Goal: Task Accomplishment & Management: Manage account settings

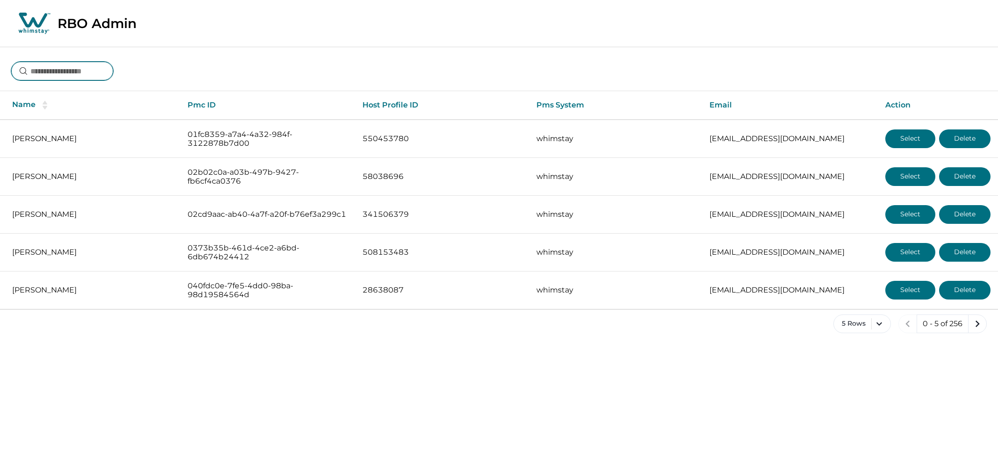
click at [93, 65] on input at bounding box center [62, 71] width 102 height 19
type input "********"
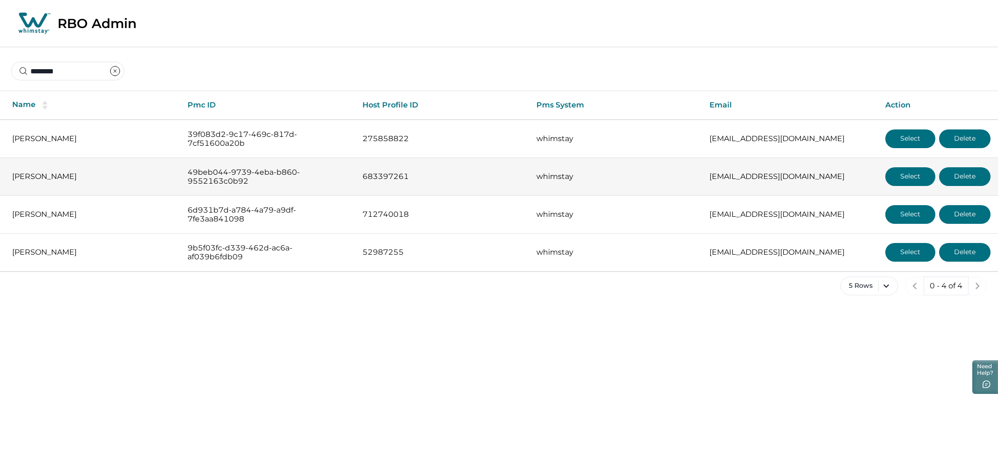
click at [907, 176] on button "Select" at bounding box center [910, 176] width 50 height 19
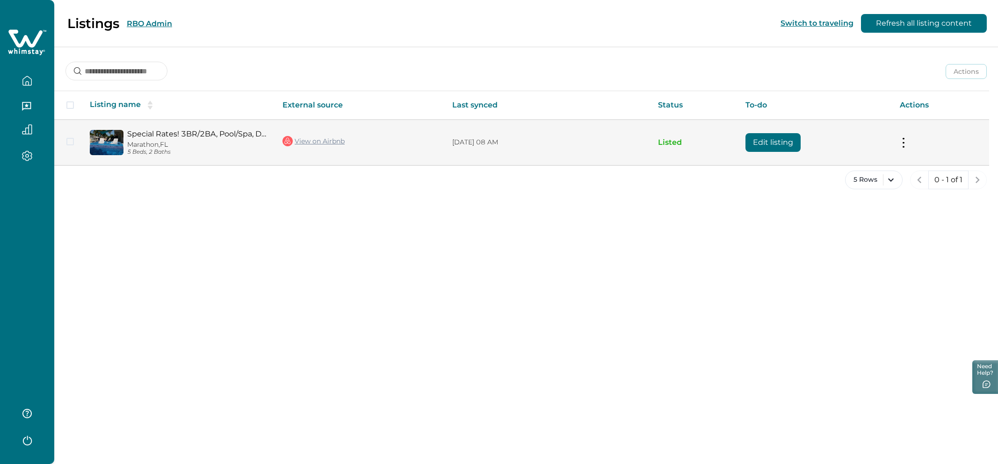
click at [232, 128] on td "Special Rates! 3BR/2BA, Pool/Spa, Dock, Oceanside! [GEOGRAPHIC_DATA], [GEOGRAPH…" at bounding box center [178, 142] width 193 height 45
click at [204, 133] on link "Special Rates! 3BR/2BA, Pool/Spa, Dock, Oceanside!" at bounding box center [197, 134] width 140 height 9
click at [306, 141] on link "View on Airbnb" at bounding box center [313, 141] width 62 height 12
click at [785, 137] on button "Edit listing" at bounding box center [773, 142] width 55 height 19
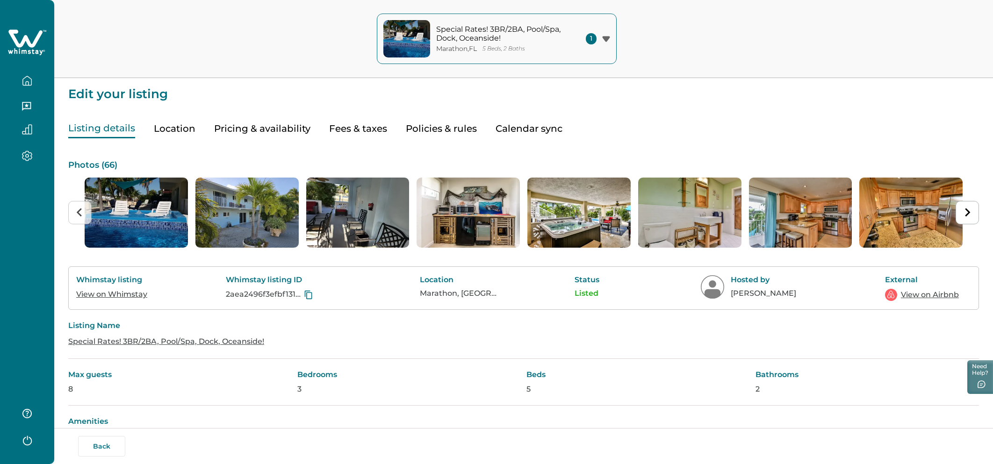
click at [326, 130] on div "Listing details Location Pricing & availability Fees & taxes Policies & rules C…" at bounding box center [523, 120] width 911 height 38
click at [290, 129] on button "Pricing & availability" at bounding box center [262, 128] width 96 height 19
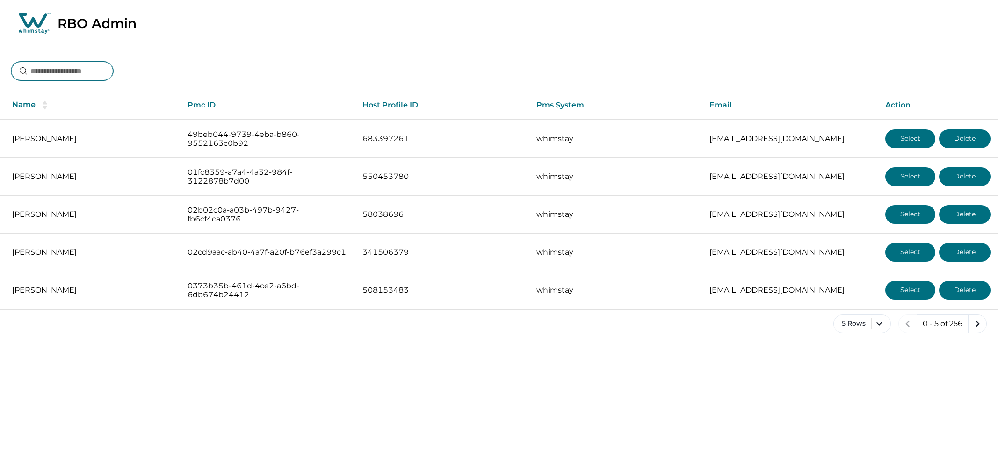
click at [68, 72] on input at bounding box center [62, 71] width 102 height 19
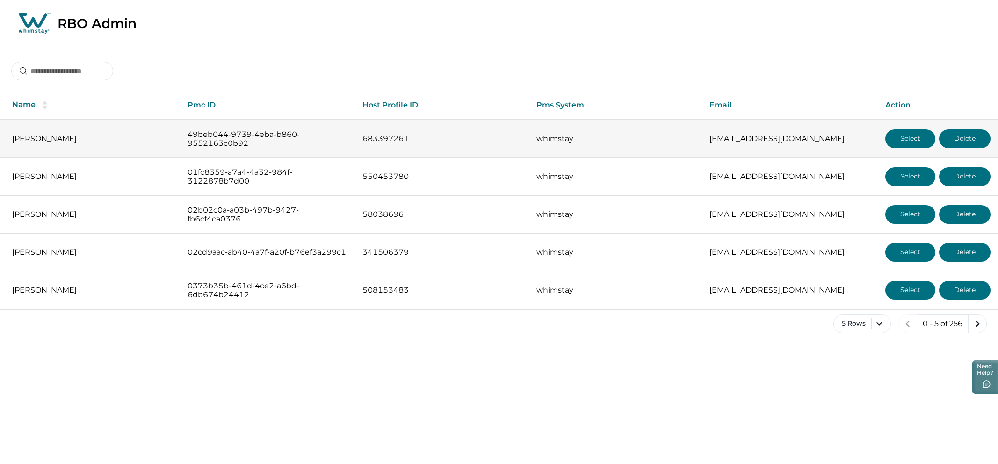
click at [905, 144] on button "Select" at bounding box center [910, 139] width 50 height 19
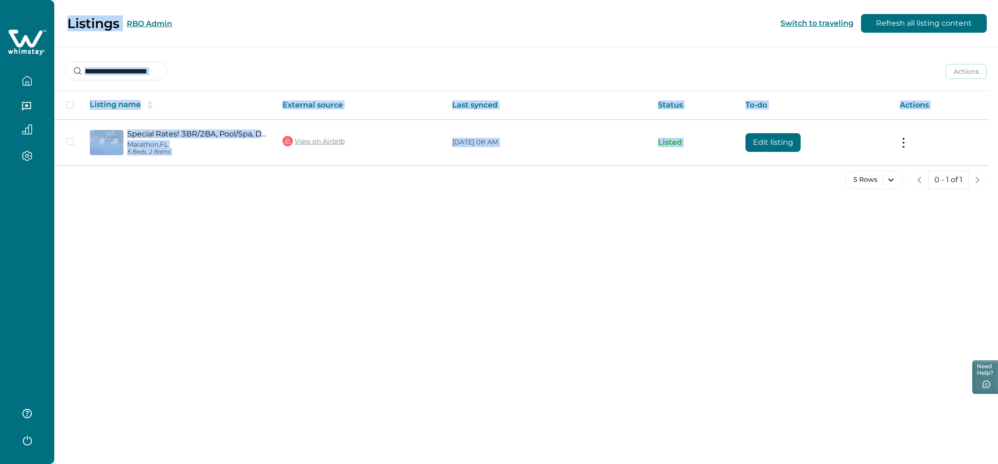
click at [157, 21] on button "RBO Admin" at bounding box center [149, 23] width 45 height 9
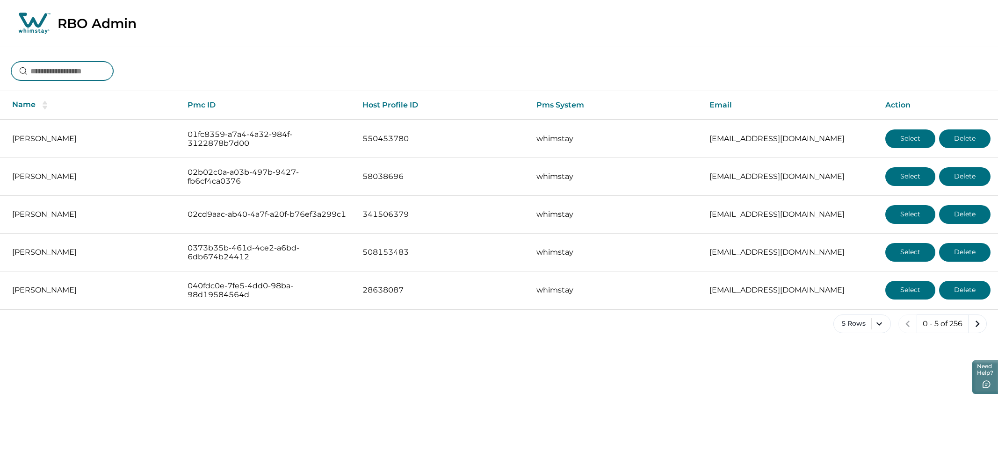
click at [70, 74] on input at bounding box center [62, 71] width 102 height 19
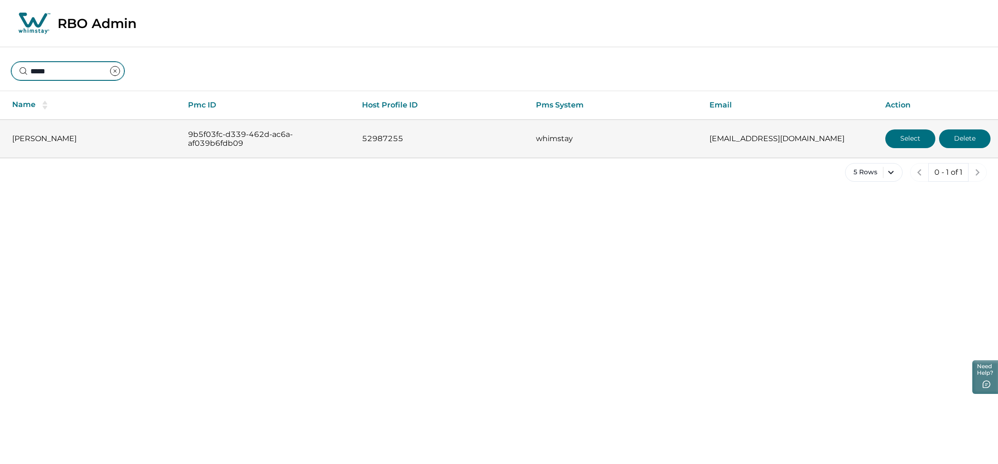
type input "*****"
click at [900, 135] on button "Select" at bounding box center [910, 139] width 50 height 19
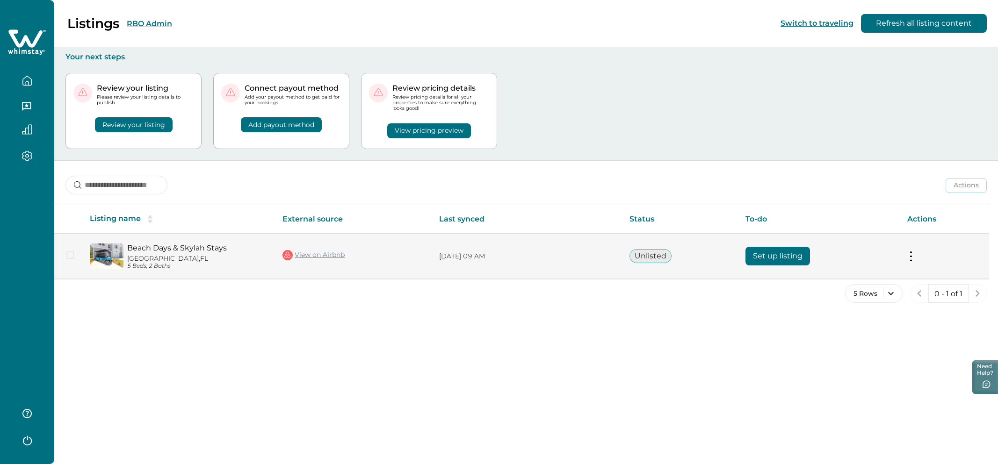
click at [533, 265] on td "09/11/2025, 09 AM" at bounding box center [527, 256] width 190 height 45
click at [768, 261] on button "Set up listing" at bounding box center [778, 256] width 65 height 19
click at [917, 267] on td "Actions View listing on Whimstay" at bounding box center [944, 256] width 89 height 45
click at [912, 258] on button at bounding box center [910, 257] width 7 height 10
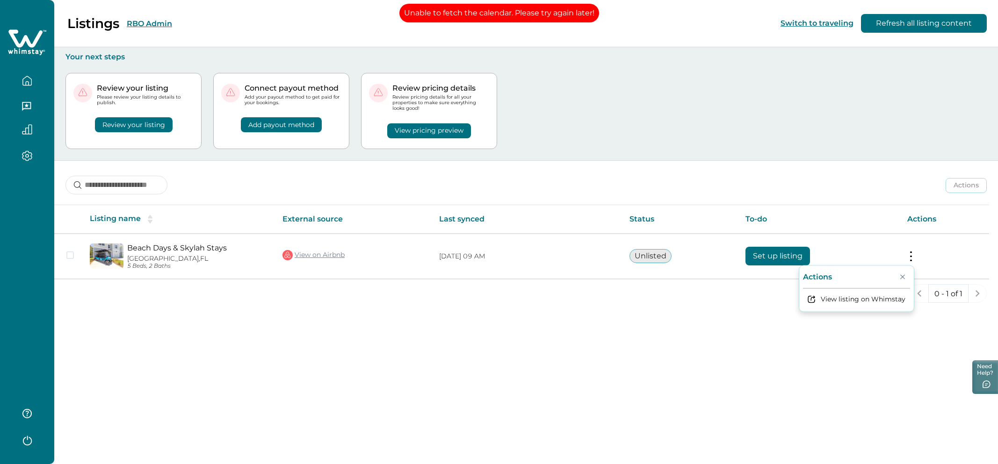
click at [561, 326] on div "Listings RBO Admin Switch to traveling Refresh all listing content Your next st…" at bounding box center [526, 232] width 944 height 464
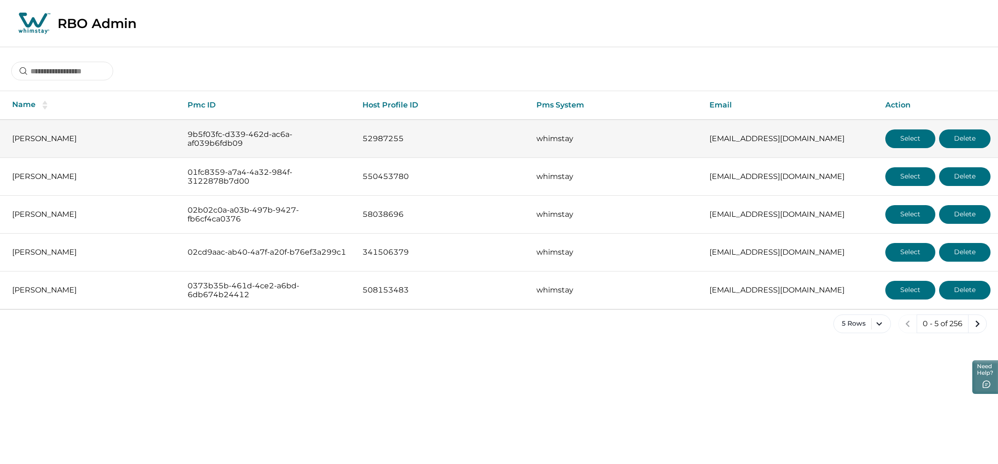
drag, startPoint x: 77, startPoint y: 144, endPoint x: 6, endPoint y: 143, distance: 71.1
click at [5, 143] on td "[PERSON_NAME]" at bounding box center [90, 139] width 180 height 38
copy p "[PERSON_NAME]"
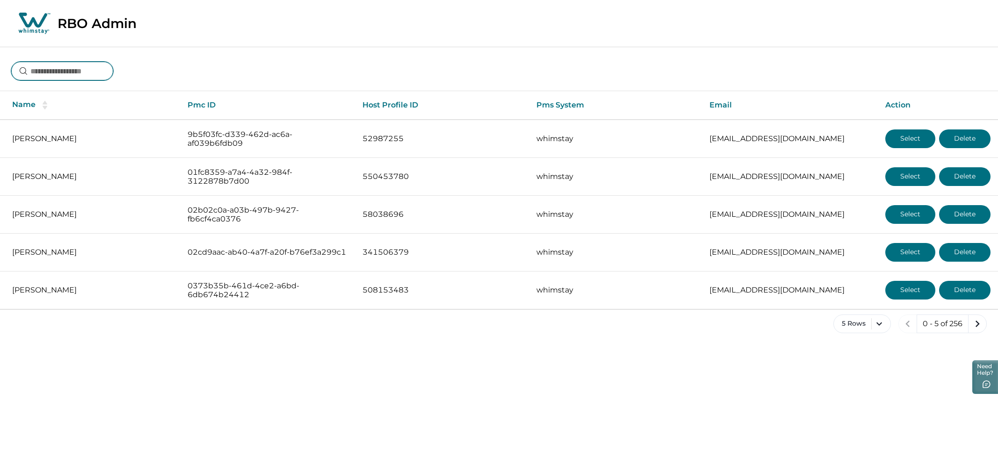
click at [86, 77] on input at bounding box center [62, 71] width 102 height 19
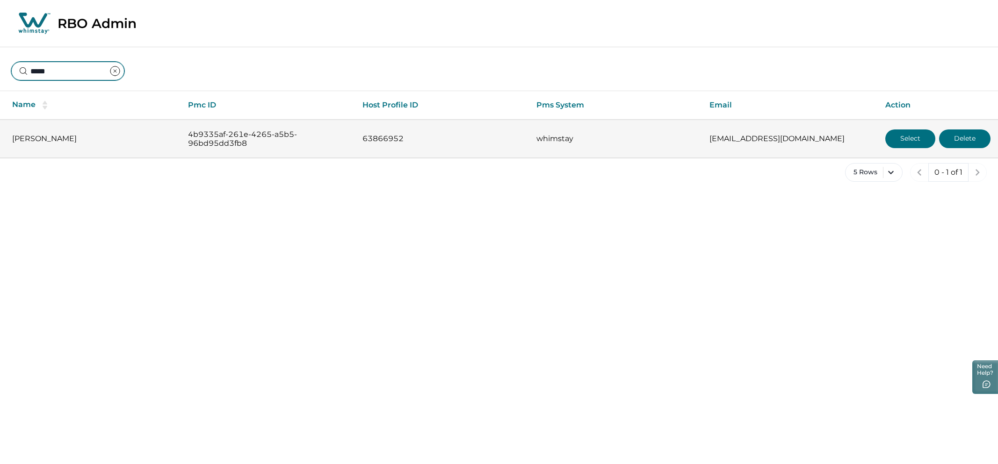
type input "*****"
click at [905, 150] on td "Select Delete" at bounding box center [938, 139] width 120 height 38
click at [898, 139] on button "Select" at bounding box center [910, 139] width 50 height 19
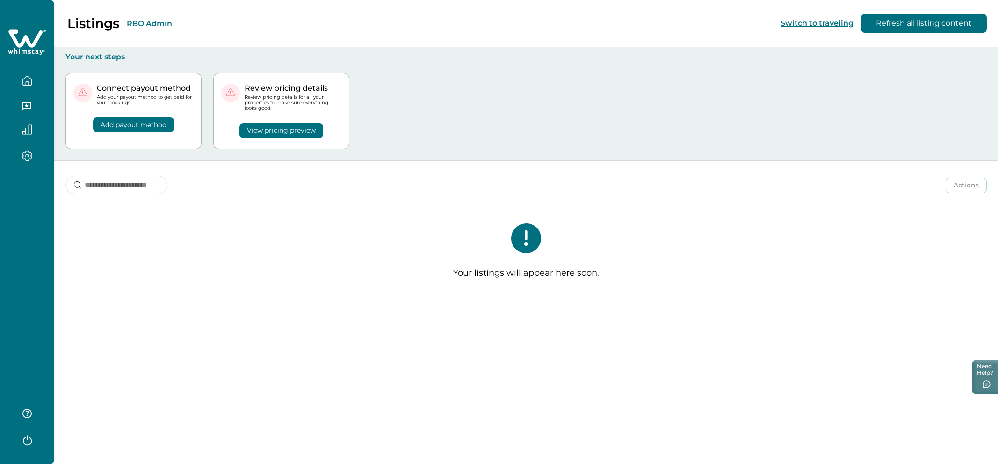
click at [315, 260] on div "Your listings will appear here soon." at bounding box center [526, 255] width 944 height 100
